Goal: Find specific page/section: Find specific page/section

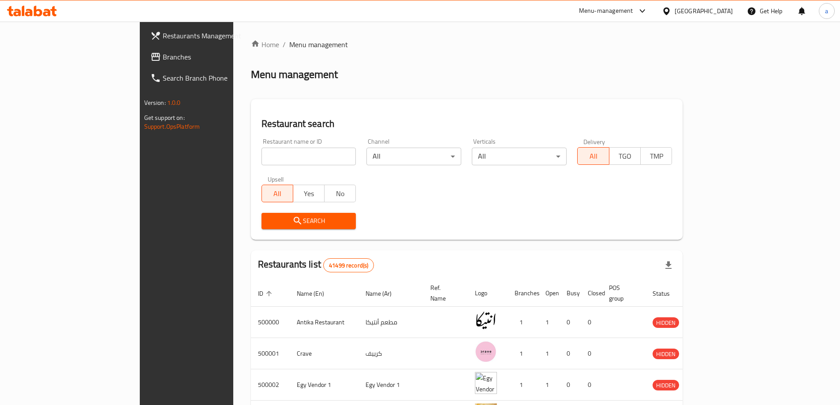
click at [671, 15] on icon at bounding box center [666, 11] width 9 height 9
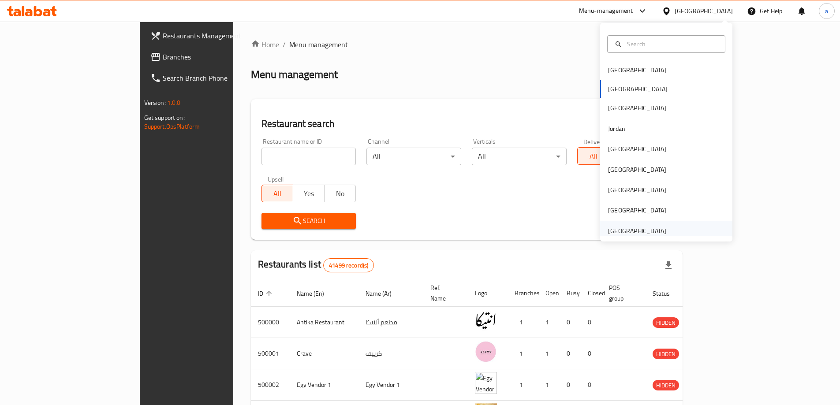
click at [626, 232] on div "[GEOGRAPHIC_DATA]" at bounding box center [637, 231] width 58 height 10
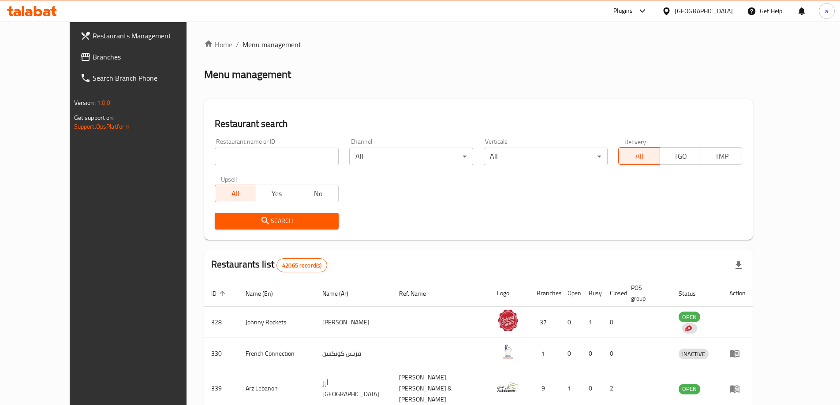
click at [242, 159] on input "search" at bounding box center [277, 157] width 124 height 18
paste input "780722"
type input "780722"
click button "Search" at bounding box center [277, 221] width 124 height 16
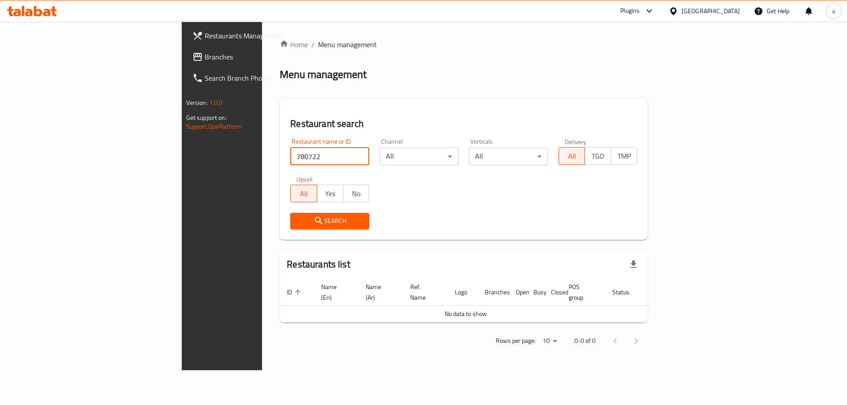
click at [205, 56] on span "Branches" at bounding box center [261, 57] width 112 height 11
